Goal: Task Accomplishment & Management: Manage account settings

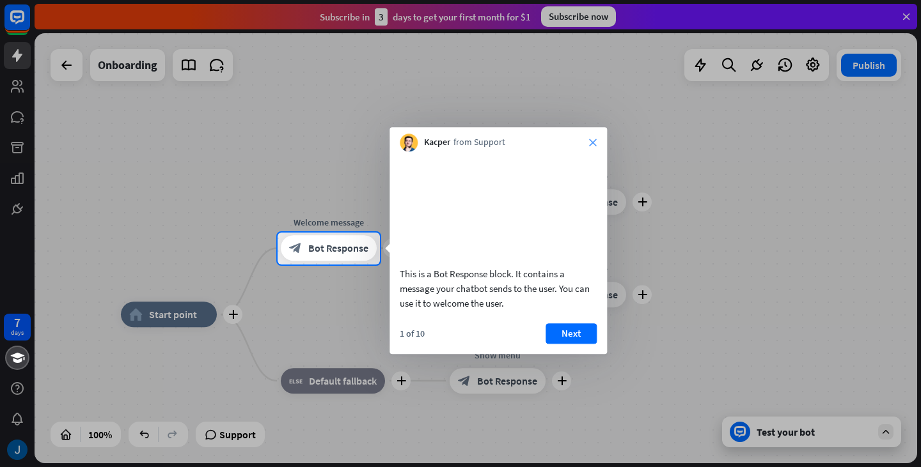
click at [591, 143] on icon "close" at bounding box center [593, 143] width 8 height 8
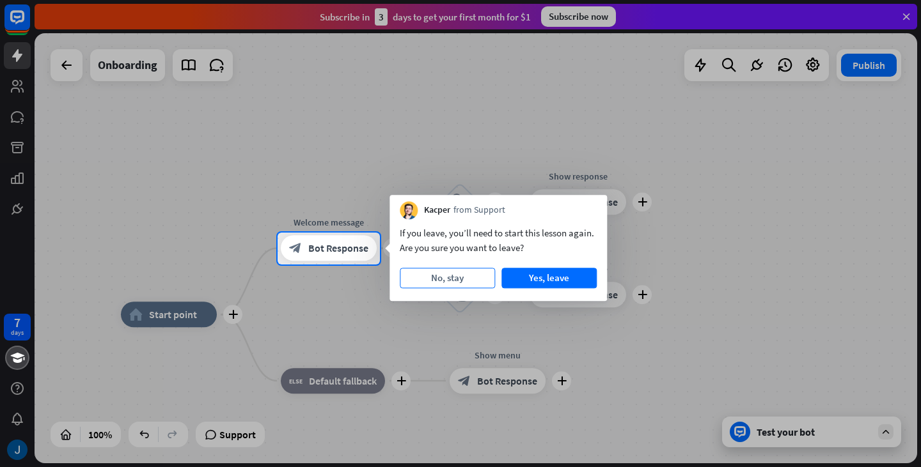
click at [458, 278] on button "No, stay" at bounding box center [447, 278] width 95 height 20
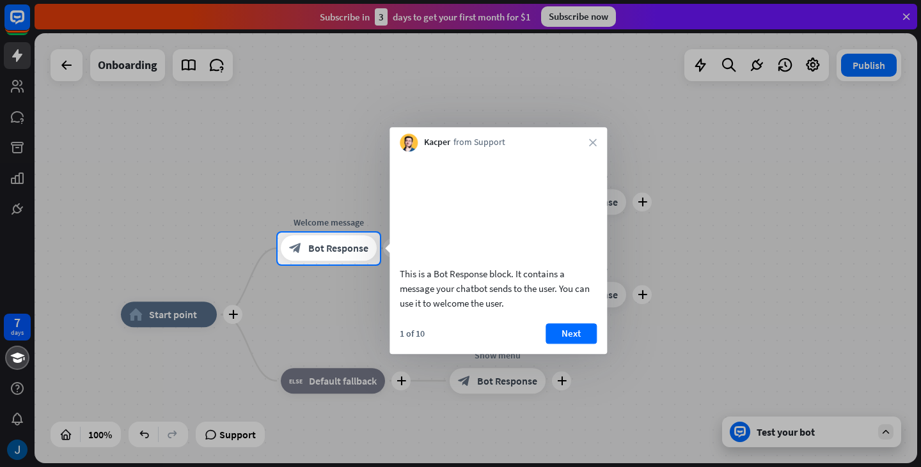
click at [591, 138] on div "Kacper from Support close" at bounding box center [497, 139] width 217 height 24
click at [592, 143] on icon "close" at bounding box center [593, 143] width 8 height 8
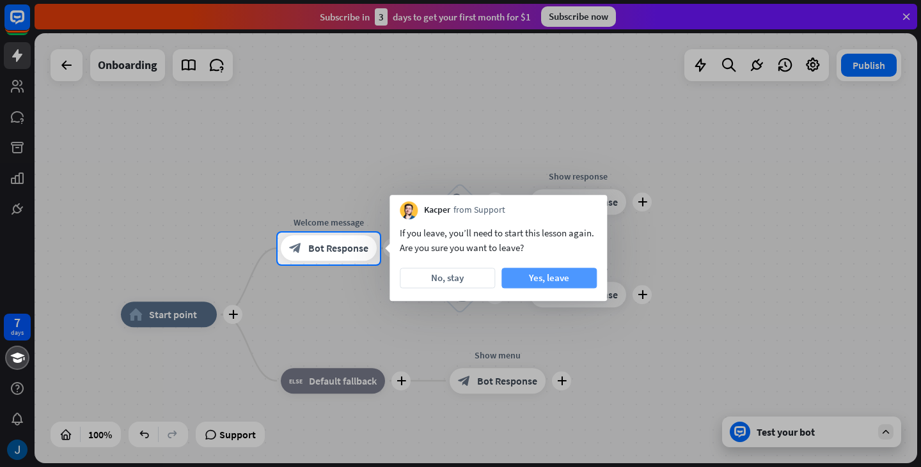
click at [554, 282] on button "Yes, leave" at bounding box center [548, 278] width 95 height 20
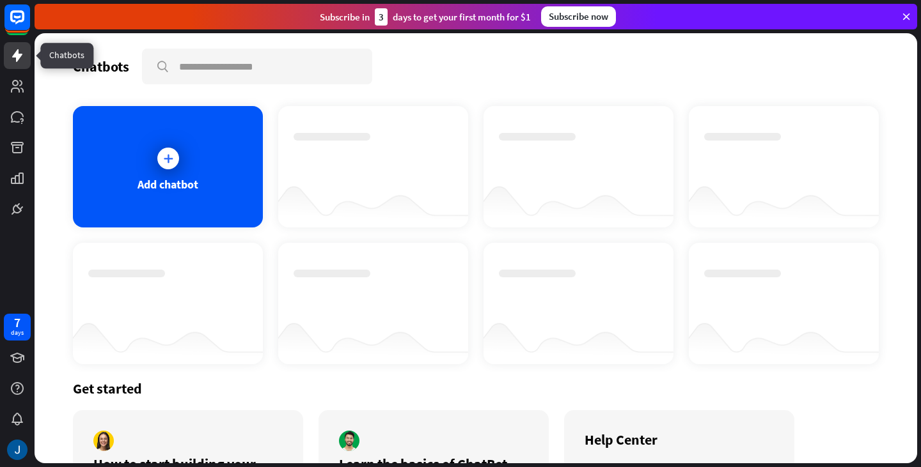
click at [18, 47] on link at bounding box center [17, 55] width 27 height 27
click at [17, 58] on icon at bounding box center [17, 55] width 10 height 13
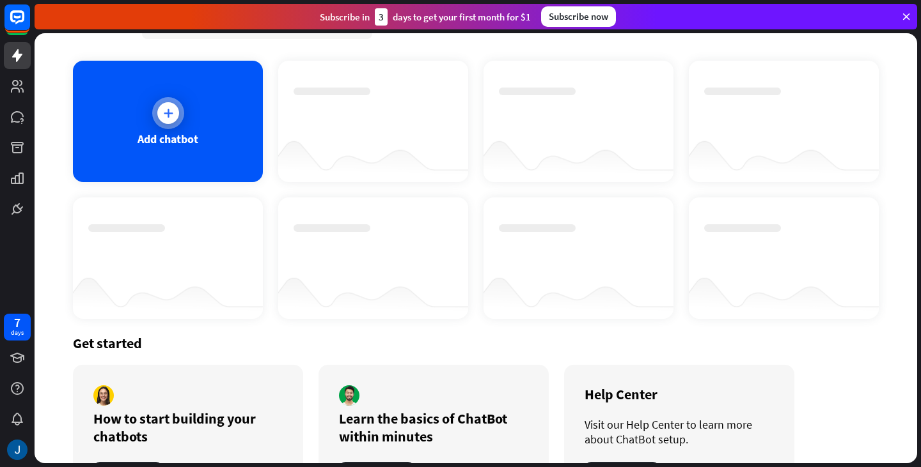
scroll to position [64, 0]
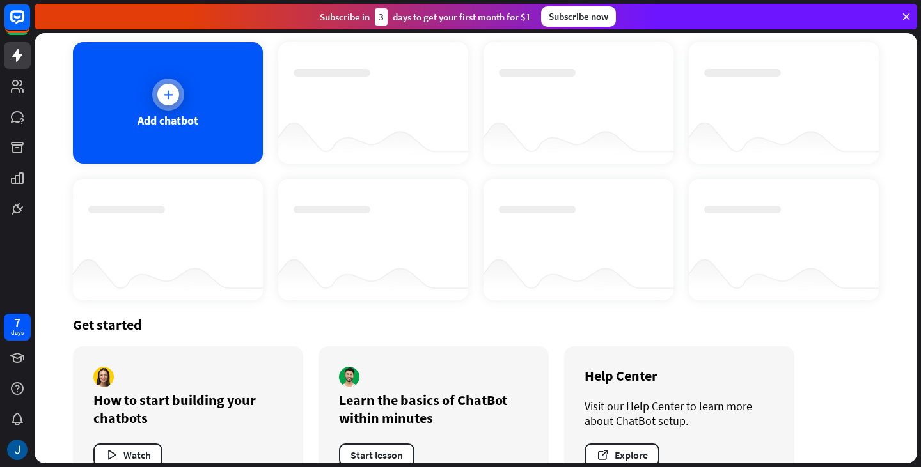
click at [168, 109] on div at bounding box center [168, 95] width 32 height 32
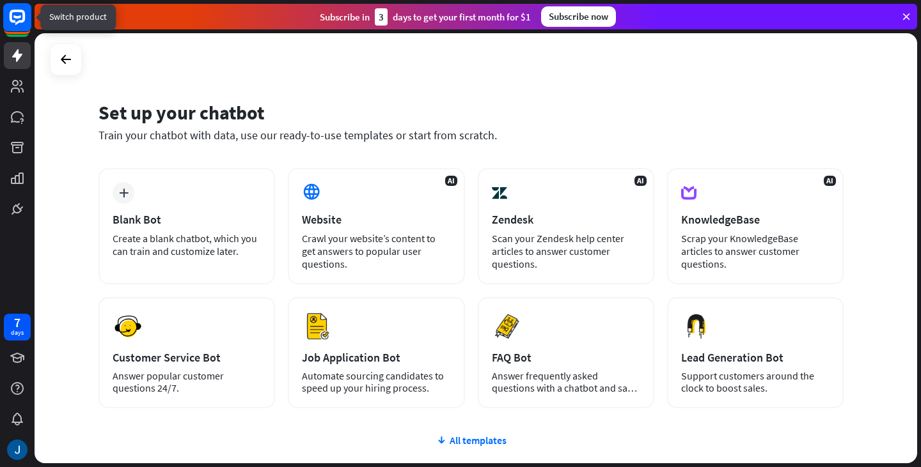
click at [19, 20] on icon at bounding box center [17, 17] width 15 height 15
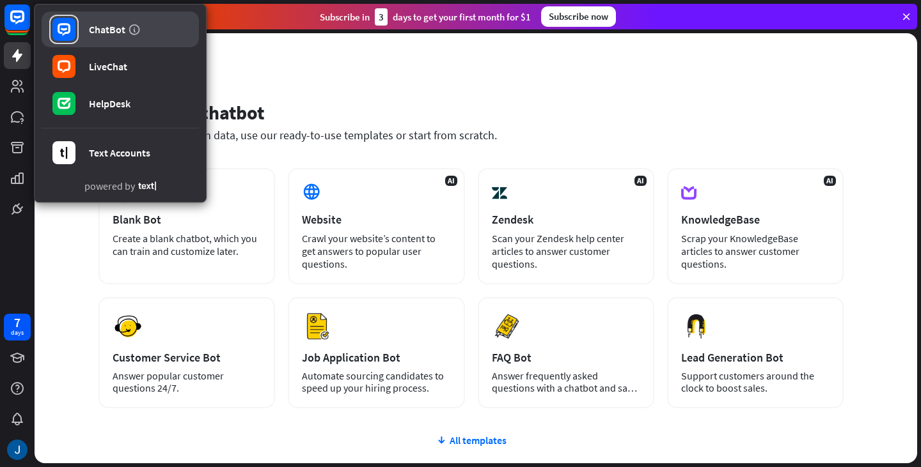
click at [93, 30] on div "ChatBot" at bounding box center [107, 29] width 36 height 13
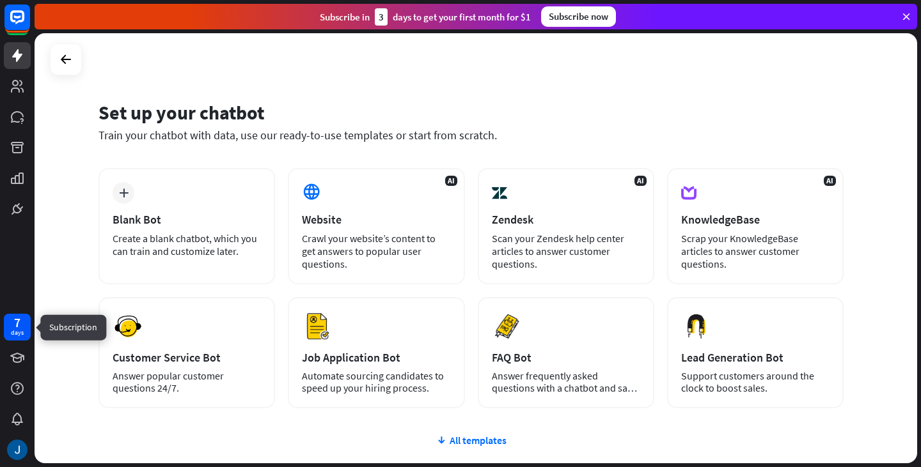
click at [17, 333] on div "days" at bounding box center [17, 333] width 13 height 9
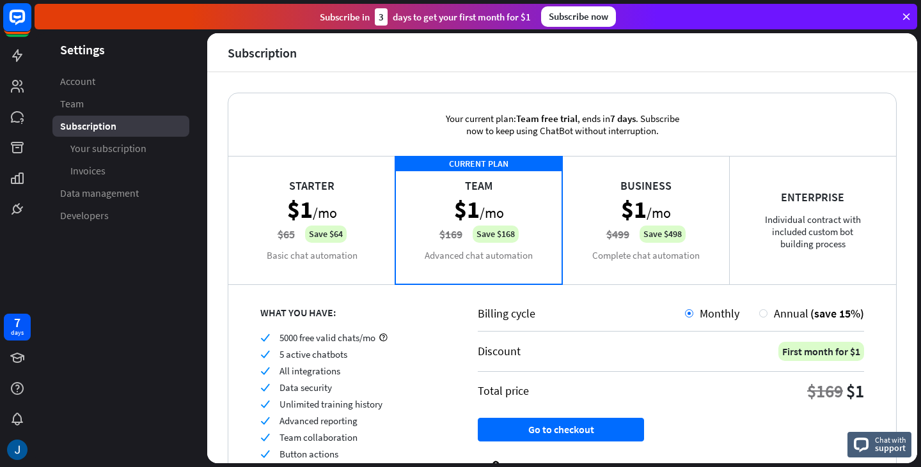
click at [20, 8] on rect at bounding box center [17, 17] width 28 height 28
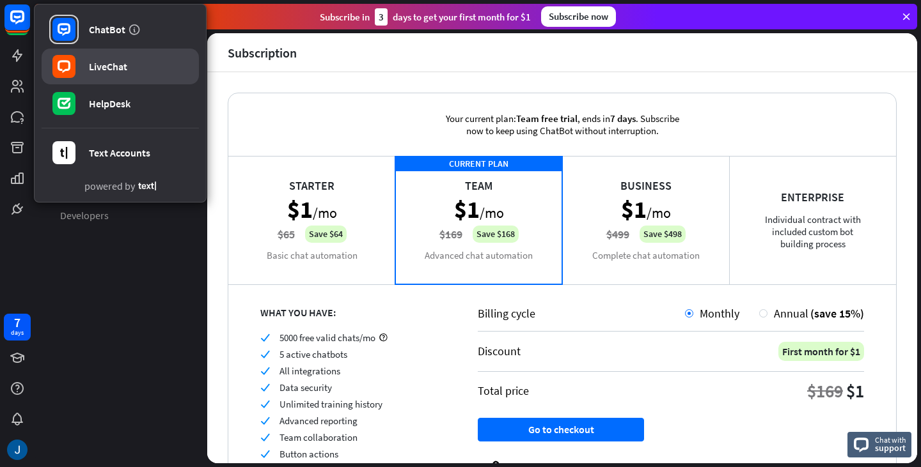
click at [70, 63] on icon at bounding box center [64, 66] width 13 height 13
